Goal: Use online tool/utility: Use online tool/utility

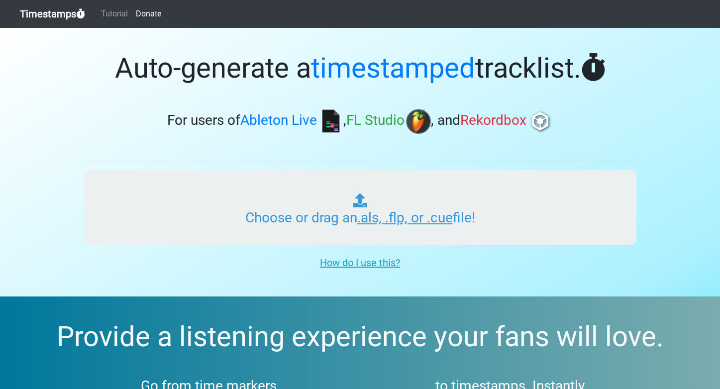
click at [381, 218] on input "Choose or drag an .als, .flp, or .cue file!" at bounding box center [360, 207] width 553 height 75
type input "C:\fakepath\Untitled.als"
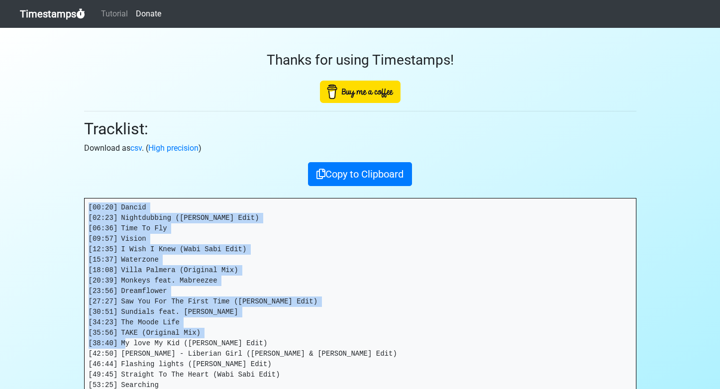
drag, startPoint x: 89, startPoint y: 207, endPoint x: 157, endPoint y: 343, distance: 152.3
click at [157, 343] on pre "[00:20] Dancid [02:23] Nightdubbing ([PERSON_NAME] Edit) [06:36] Time To Fly [0…" at bounding box center [361, 307] width 552 height 217
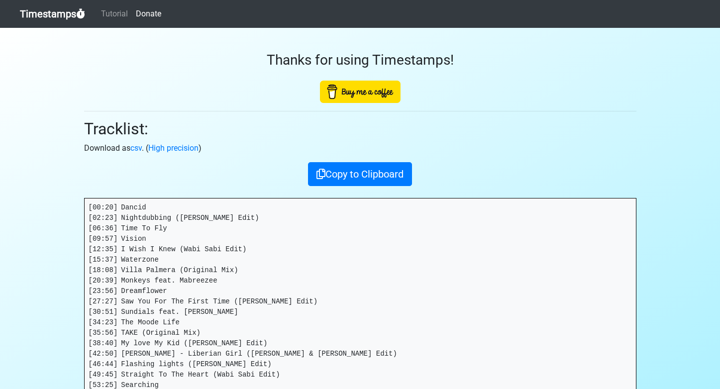
click at [218, 339] on pre "[00:20] Dancid [02:23] Nightdubbing ([PERSON_NAME] Edit) [06:36] Time To Fly [0…" at bounding box center [361, 307] width 552 height 217
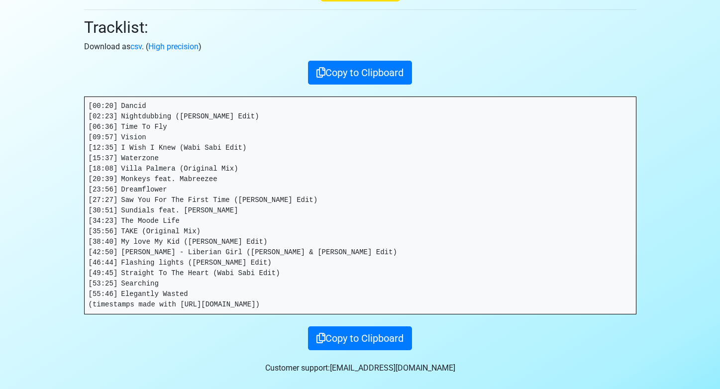
scroll to position [142, 0]
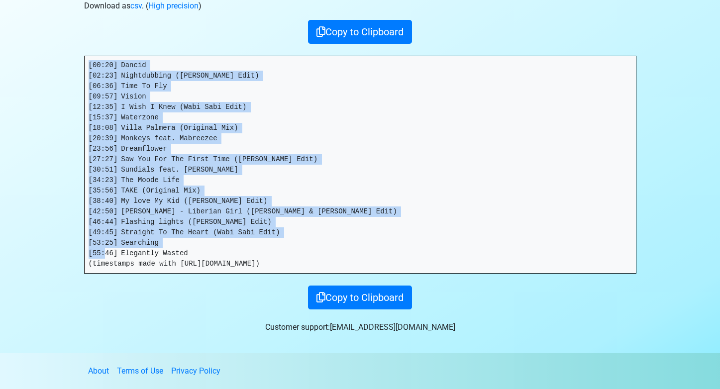
drag, startPoint x: 193, startPoint y: 253, endPoint x: 91, endPoint y: 52, distance: 226.0
click at [91, 52] on div "Thanks for using Timestamps! Tracklist: Download as csv . ( High precision ) Co…" at bounding box center [361, 97] width 568 height 424
copy pre "[00:20] Dancid [02:23] Nightdubbing ([PERSON_NAME] Edit) [06:36] Time To Fly [0…"
